Goal: Information Seeking & Learning: Learn about a topic

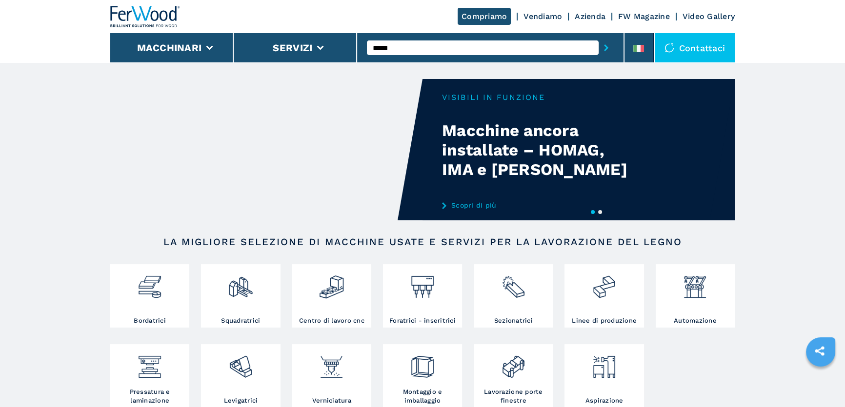
type input "******"
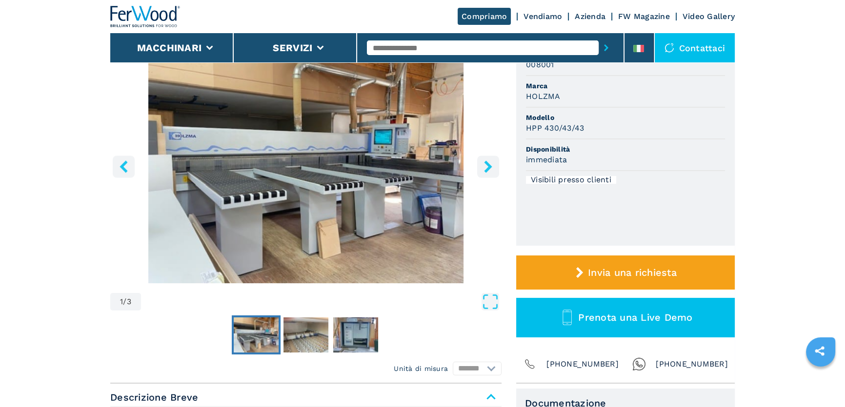
scroll to position [106, 0]
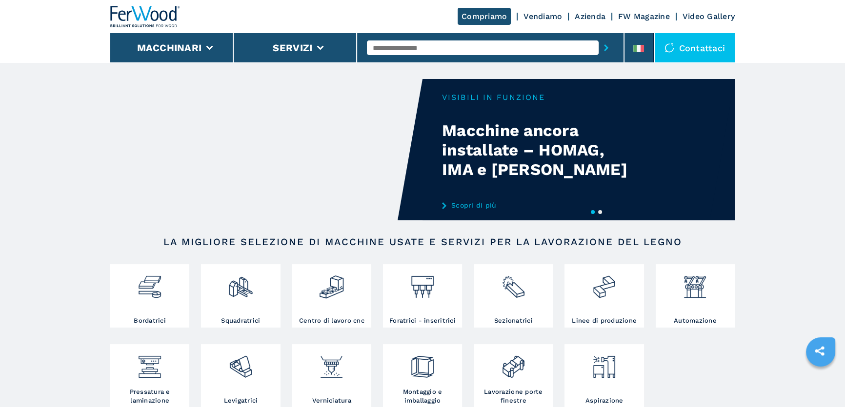
click at [393, 47] on input "text" at bounding box center [483, 47] width 232 height 15
type input "******"
click at [599, 37] on button "submit-button" at bounding box center [606, 48] width 15 height 22
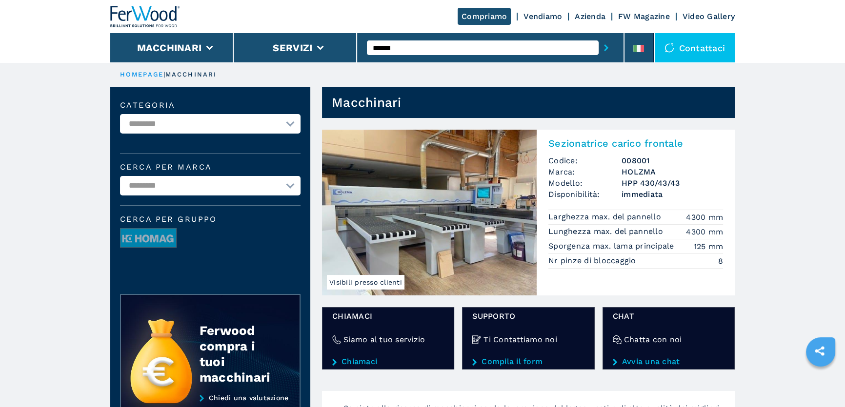
click at [428, 132] on img at bounding box center [429, 213] width 215 height 166
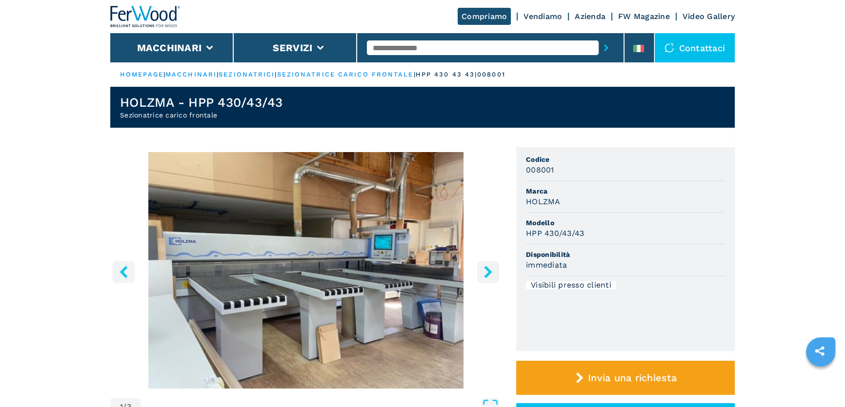
click at [546, 228] on h3 "HPP 430/43/43" at bounding box center [555, 233] width 58 height 11
click at [546, 229] on h3 "HPP 430/43/43" at bounding box center [555, 233] width 58 height 11
copy h3 "HPP 430/43/43"
click at [406, 55] on div at bounding box center [490, 48] width 247 height 22
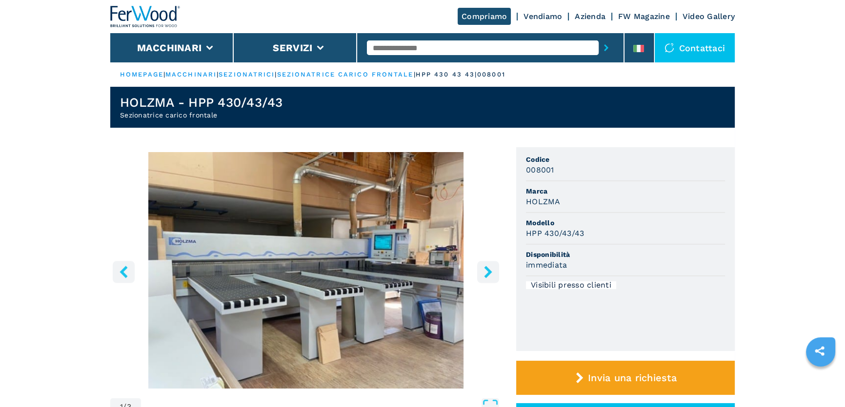
click at [407, 49] on input "text" at bounding box center [483, 47] width 232 height 15
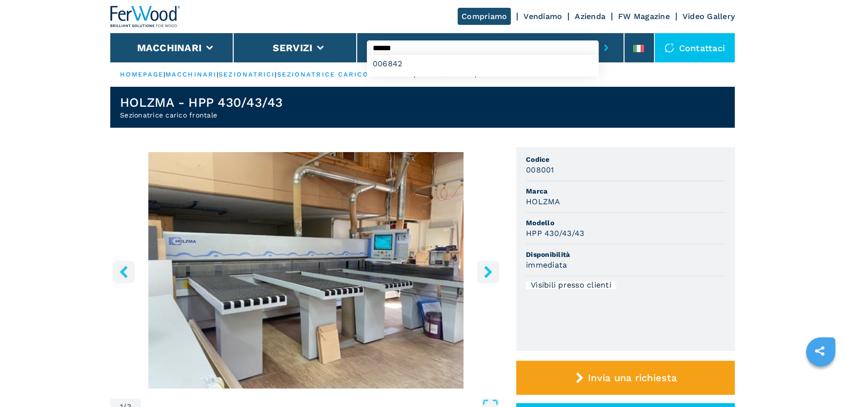
type input "******"
click at [599, 37] on button "submit-button" at bounding box center [606, 48] width 15 height 22
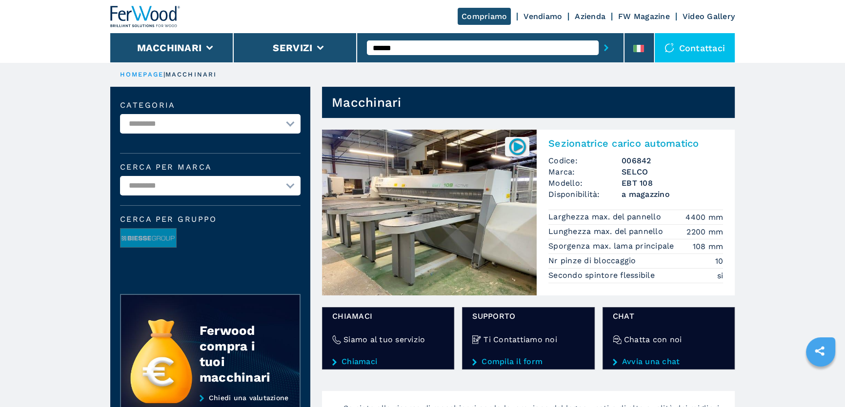
click at [490, 198] on img at bounding box center [429, 213] width 215 height 166
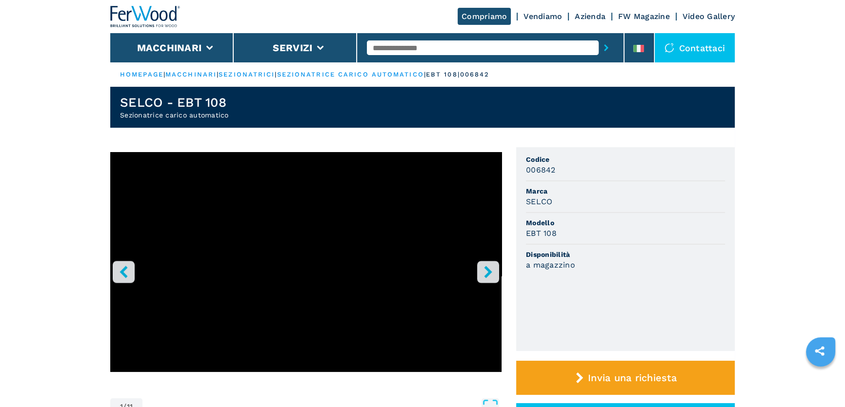
click at [479, 272] on button "right-button" at bounding box center [488, 272] width 22 height 22
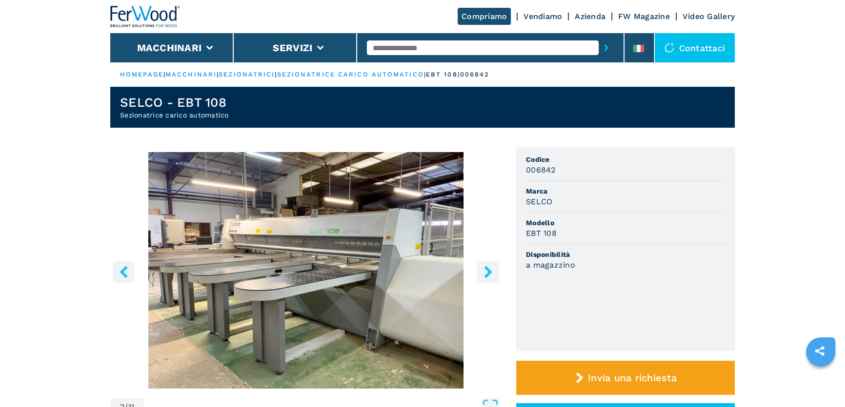
click at [479, 272] on button "right-button" at bounding box center [488, 272] width 22 height 22
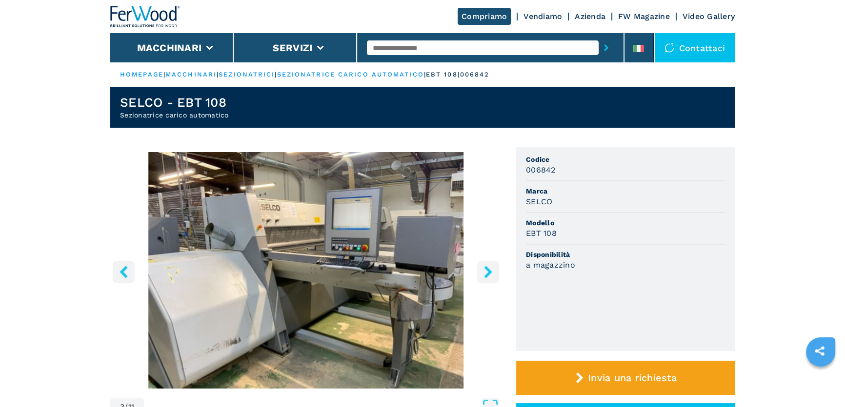
click at [487, 273] on icon "right-button" at bounding box center [488, 272] width 8 height 12
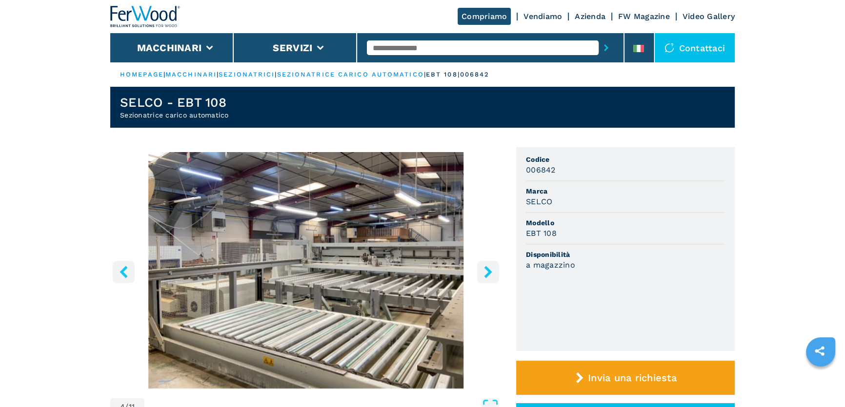
click at [487, 273] on icon "right-button" at bounding box center [488, 272] width 8 height 12
